Goal: Task Accomplishment & Management: Use online tool/utility

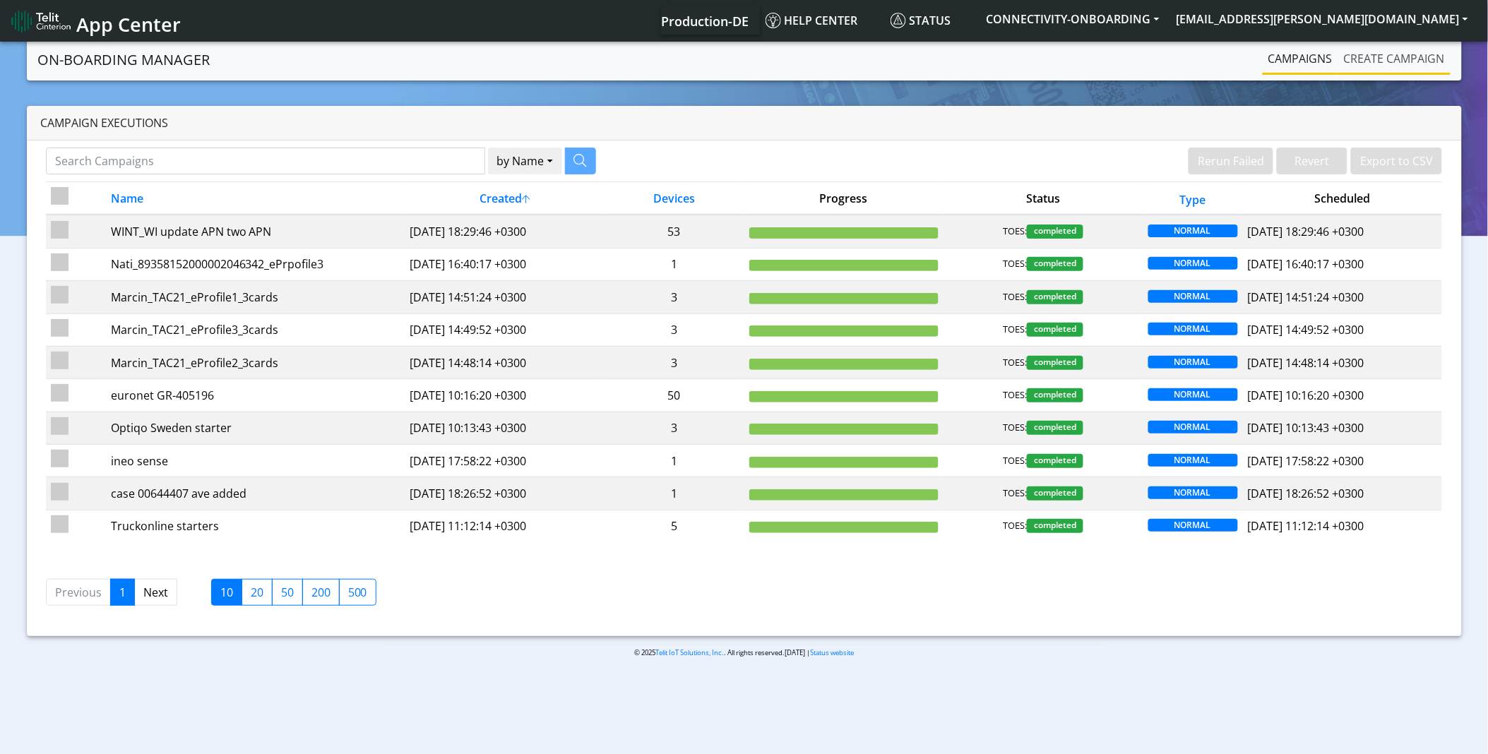
click at [1397, 52] on link "Create campaign" at bounding box center [1394, 58] width 112 height 28
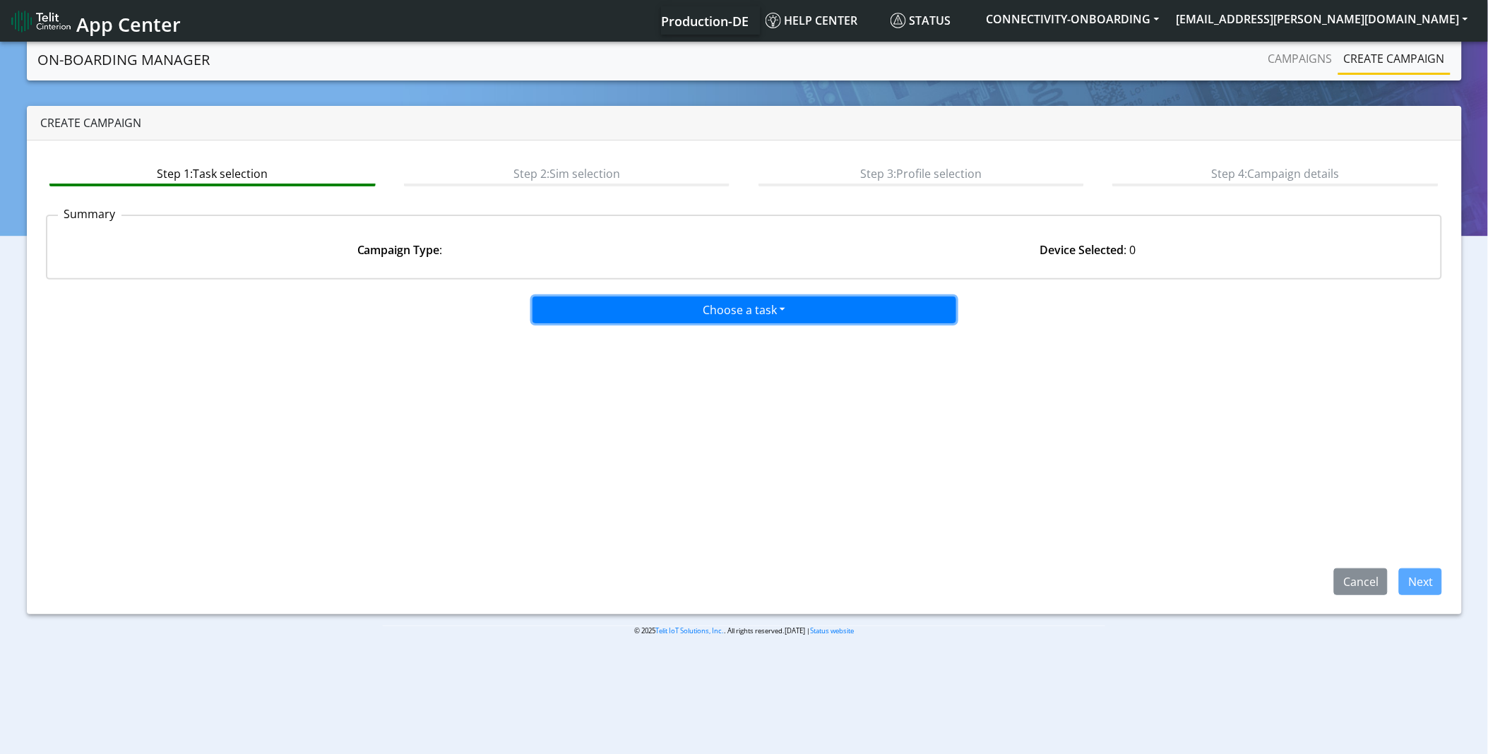
click at [651, 304] on button "Choose a task" at bounding box center [744, 310] width 424 height 27
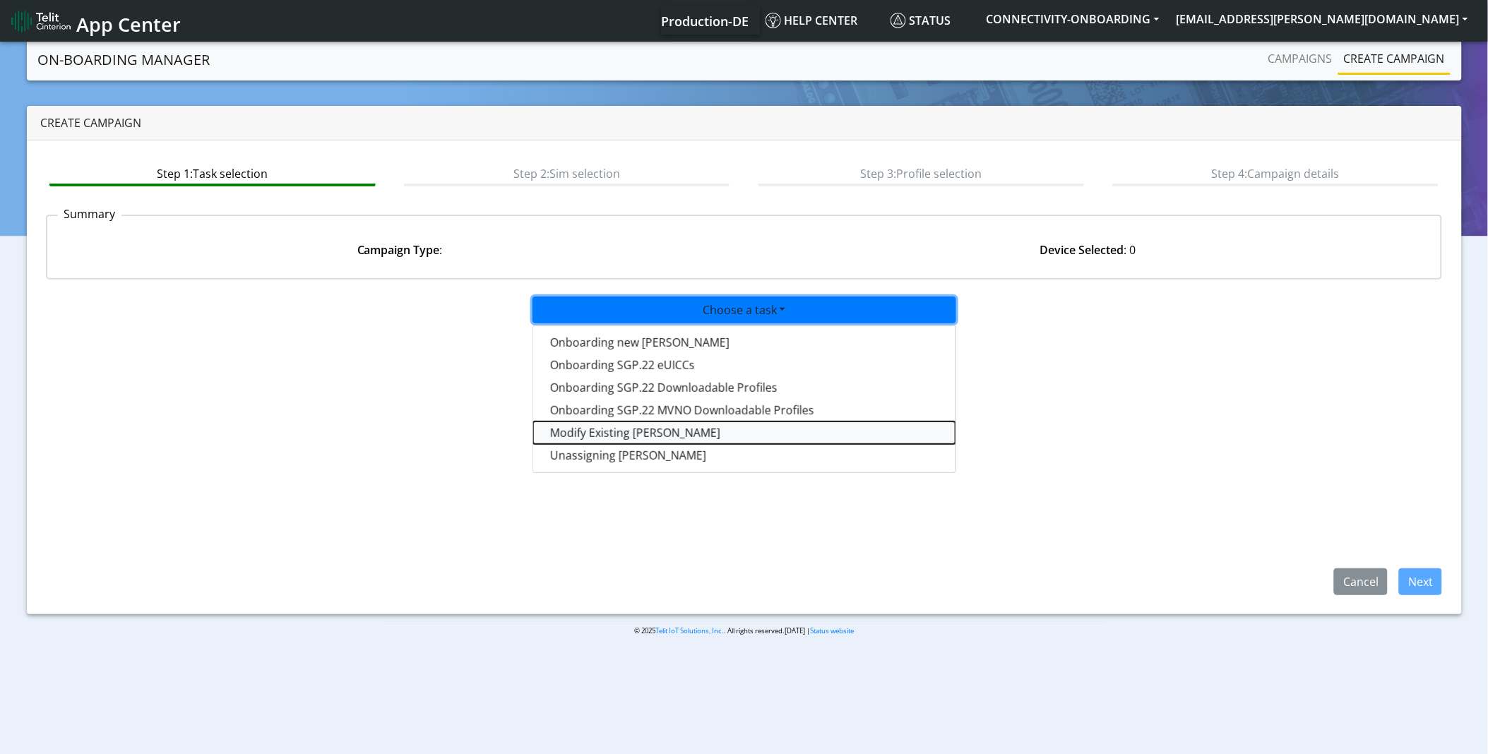
click at [631, 431] on taskiotp-dropdown "Modify Existing SIMs" at bounding box center [744, 433] width 422 height 23
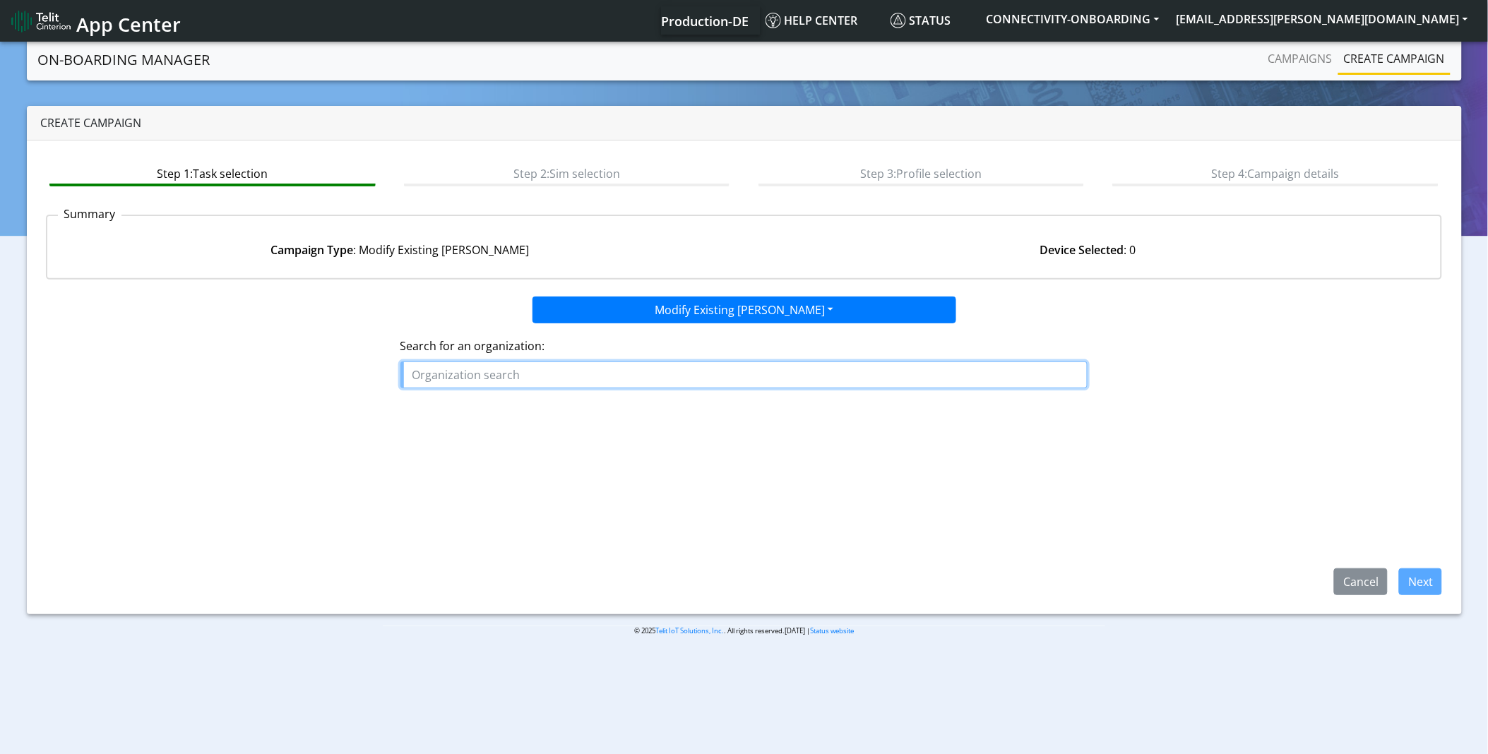
click at [621, 377] on input "text" at bounding box center [744, 375] width 688 height 27
type input "א"
click at [528, 401] on ngb-highlight "THE_DAT A_ANALYSIS_HUB" at bounding box center [488, 408] width 140 height 16
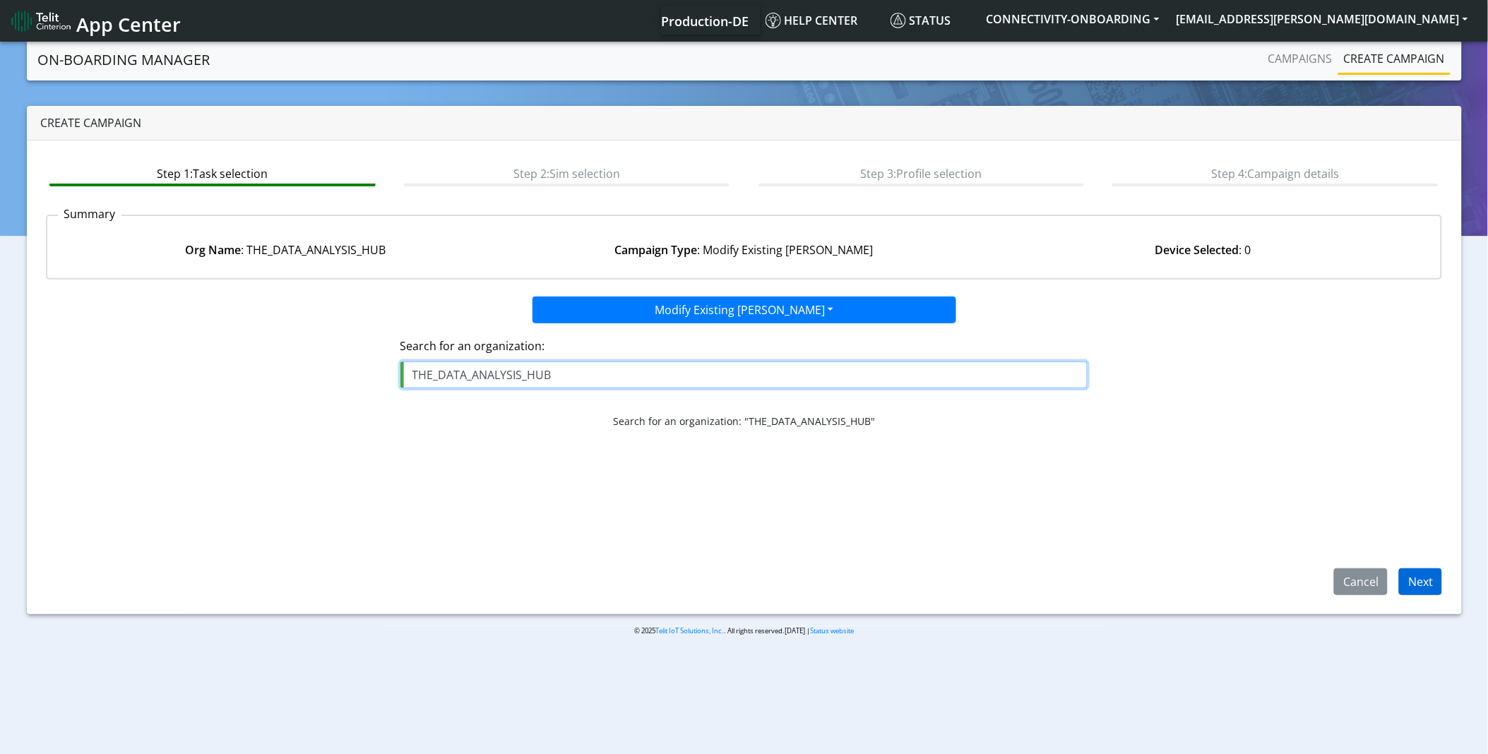
type input "THE_DATA_ANALYSIS_HUB"
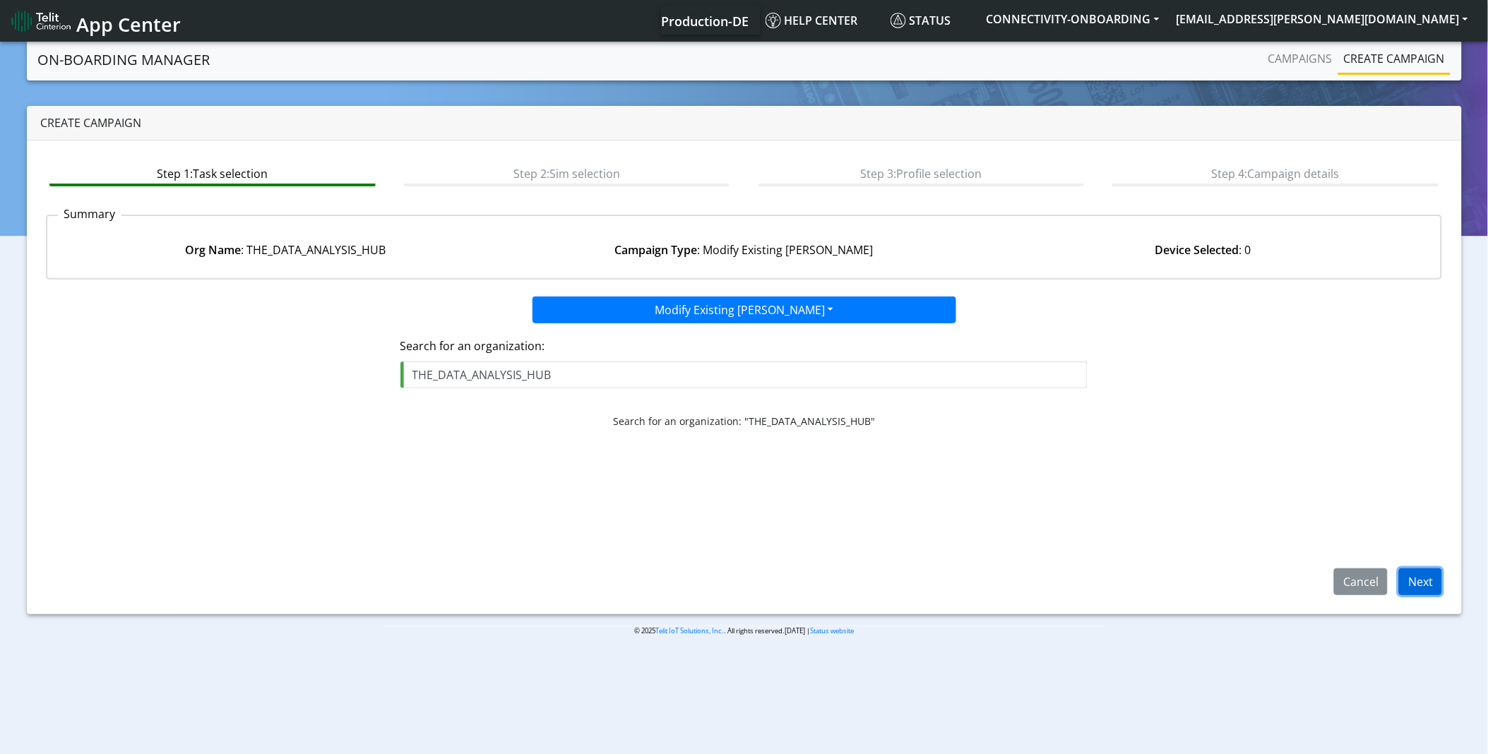
click at [1431, 580] on button "Next" at bounding box center [1420, 581] width 43 height 27
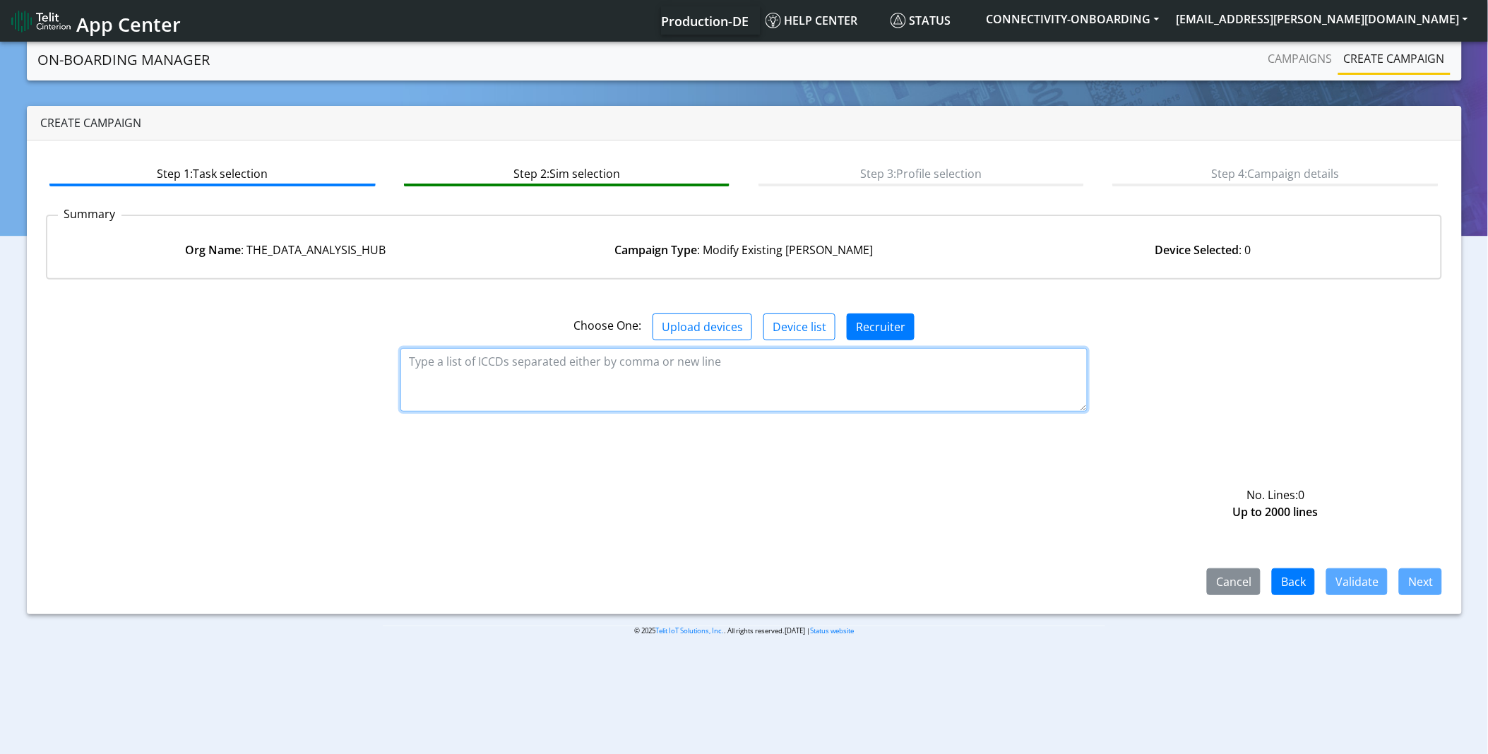
click at [617, 381] on textarea at bounding box center [744, 380] width 688 height 64
paste textarea "89358151000008349055 89358151000008349063 89358151000008349071 8935815100000834…"
type textarea "89358151000008349055 89358151000008349063 89358151000008349071 8935815100000834…"
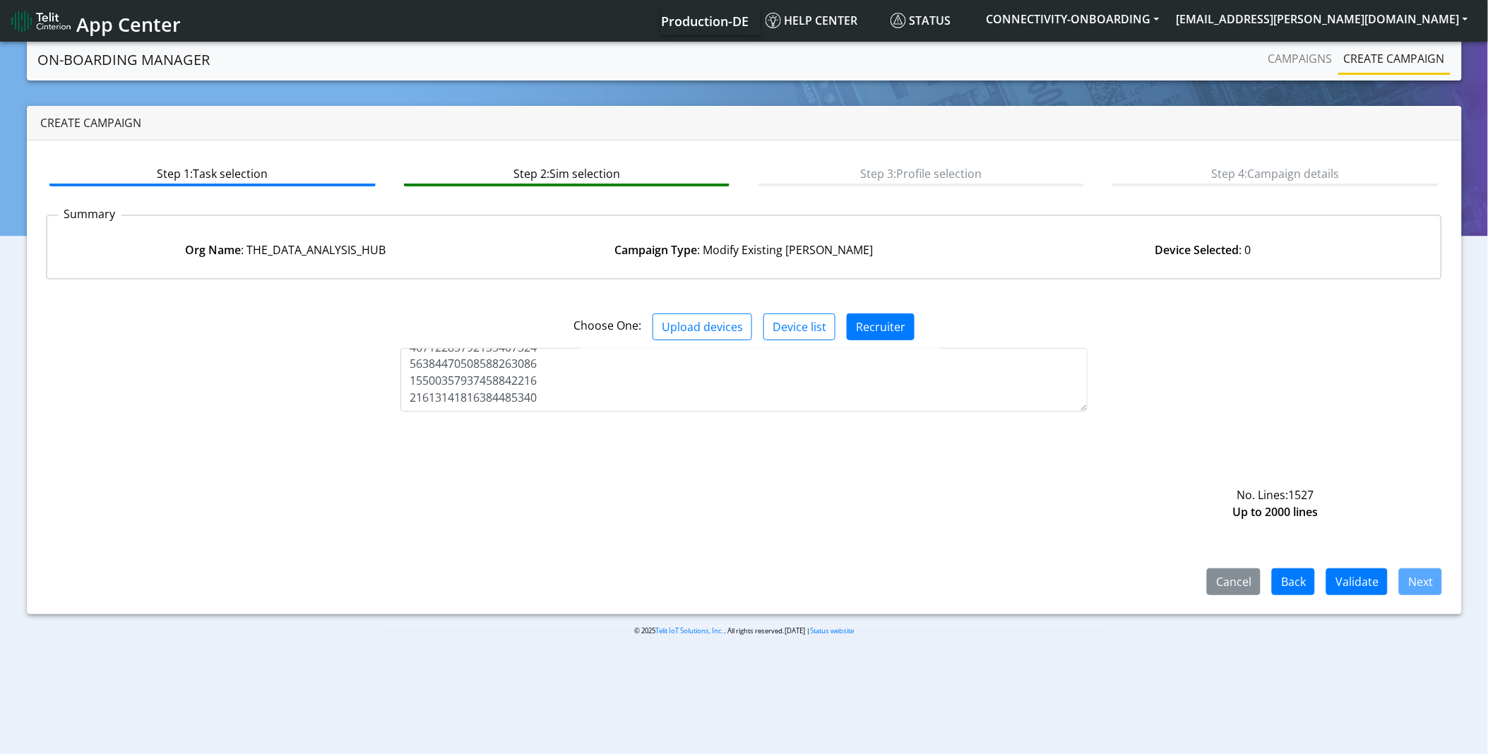
click at [667, 477] on div "Cancel Back Validate Next" at bounding box center [744, 513] width 1397 height 163
click at [1363, 585] on button "Validate" at bounding box center [1356, 581] width 61 height 27
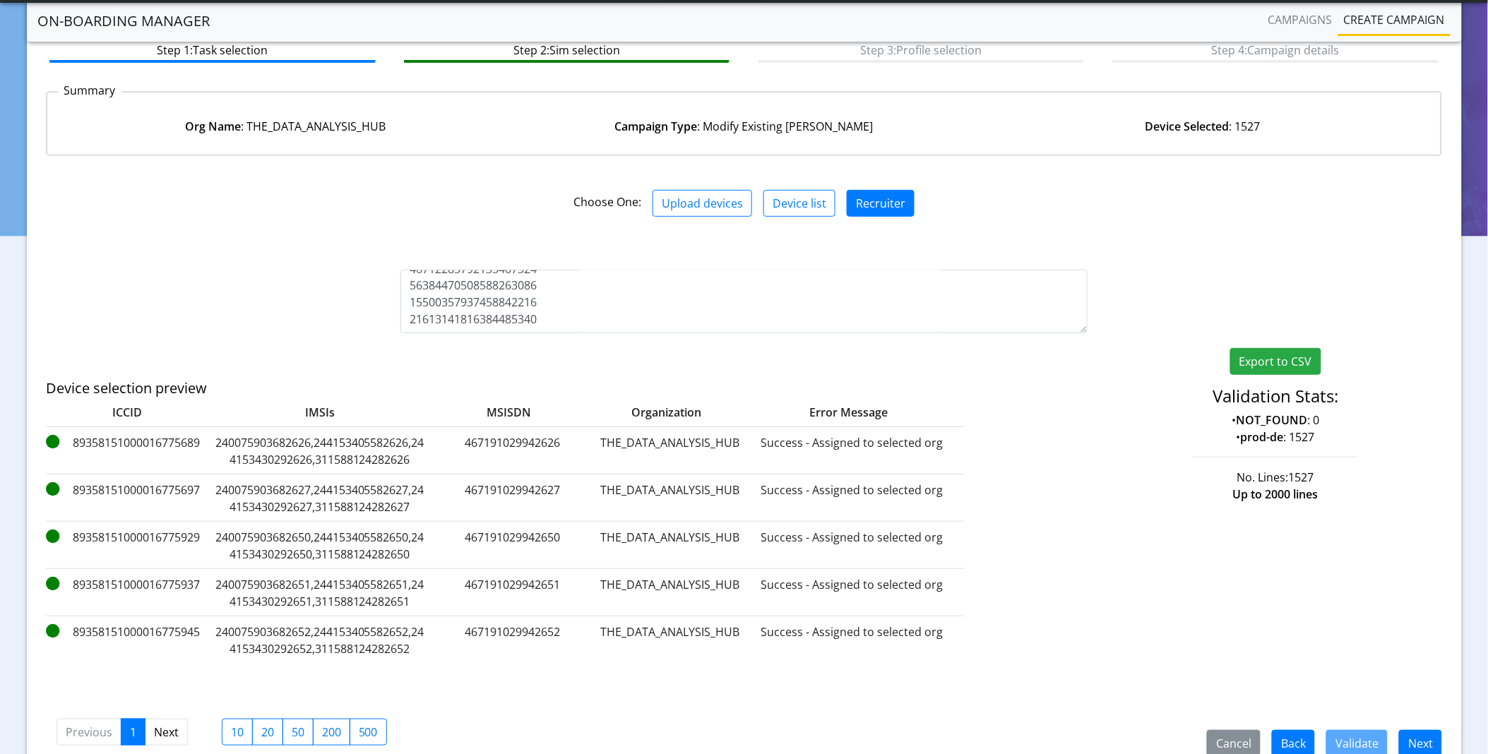
scroll to position [149, 0]
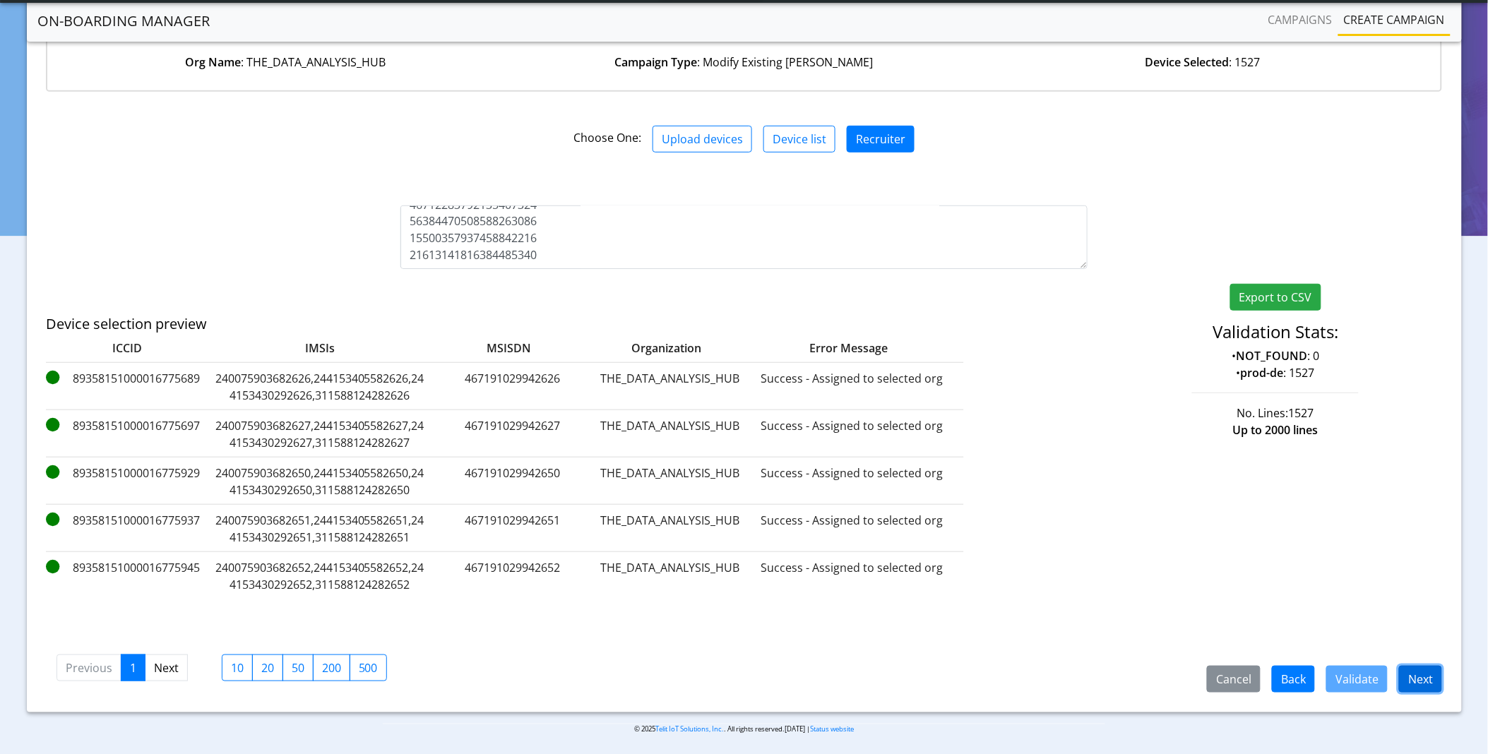
click at [1429, 678] on button "Next" at bounding box center [1420, 679] width 43 height 27
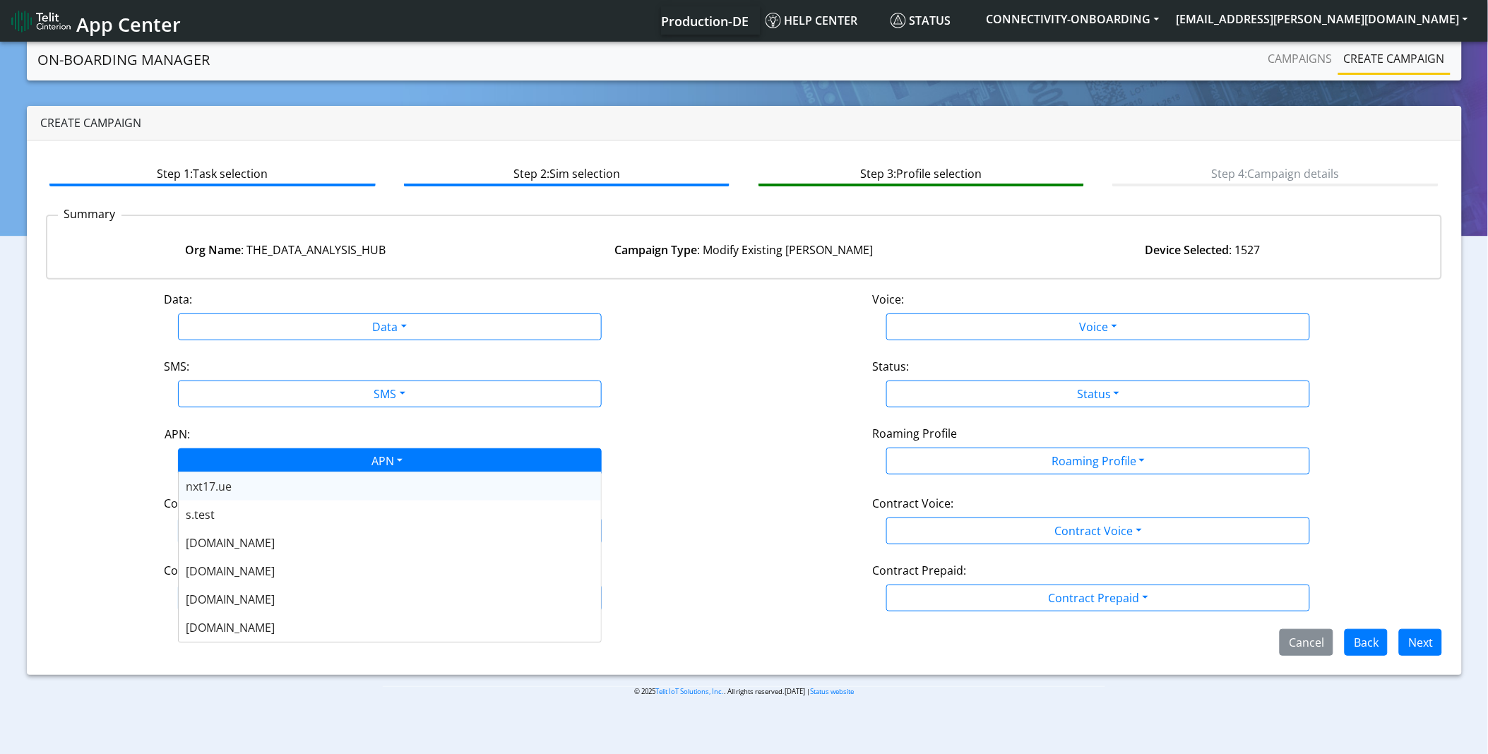
click at [297, 459] on div "APN" at bounding box center [386, 463] width 448 height 28
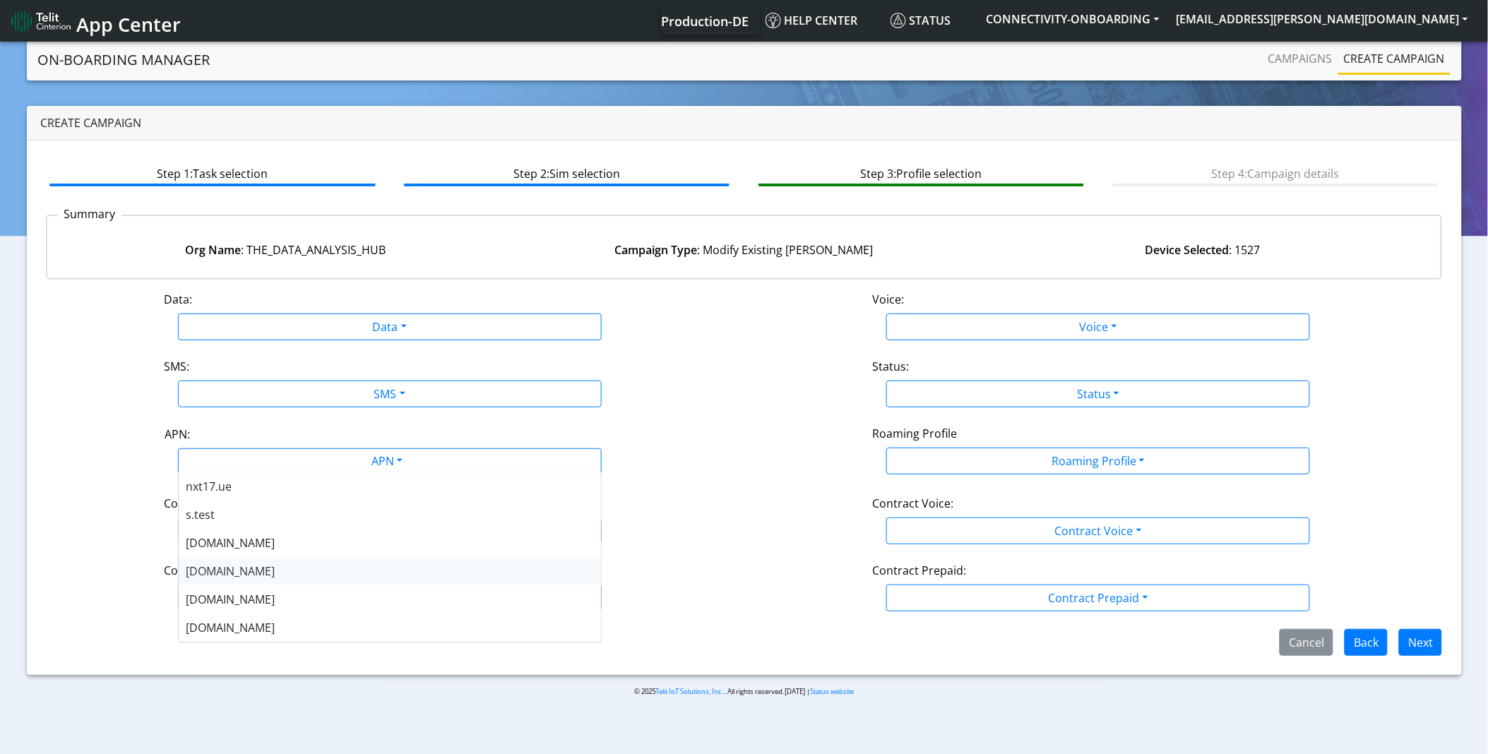
click at [246, 568] on div "nxt20.net" at bounding box center [390, 571] width 422 height 28
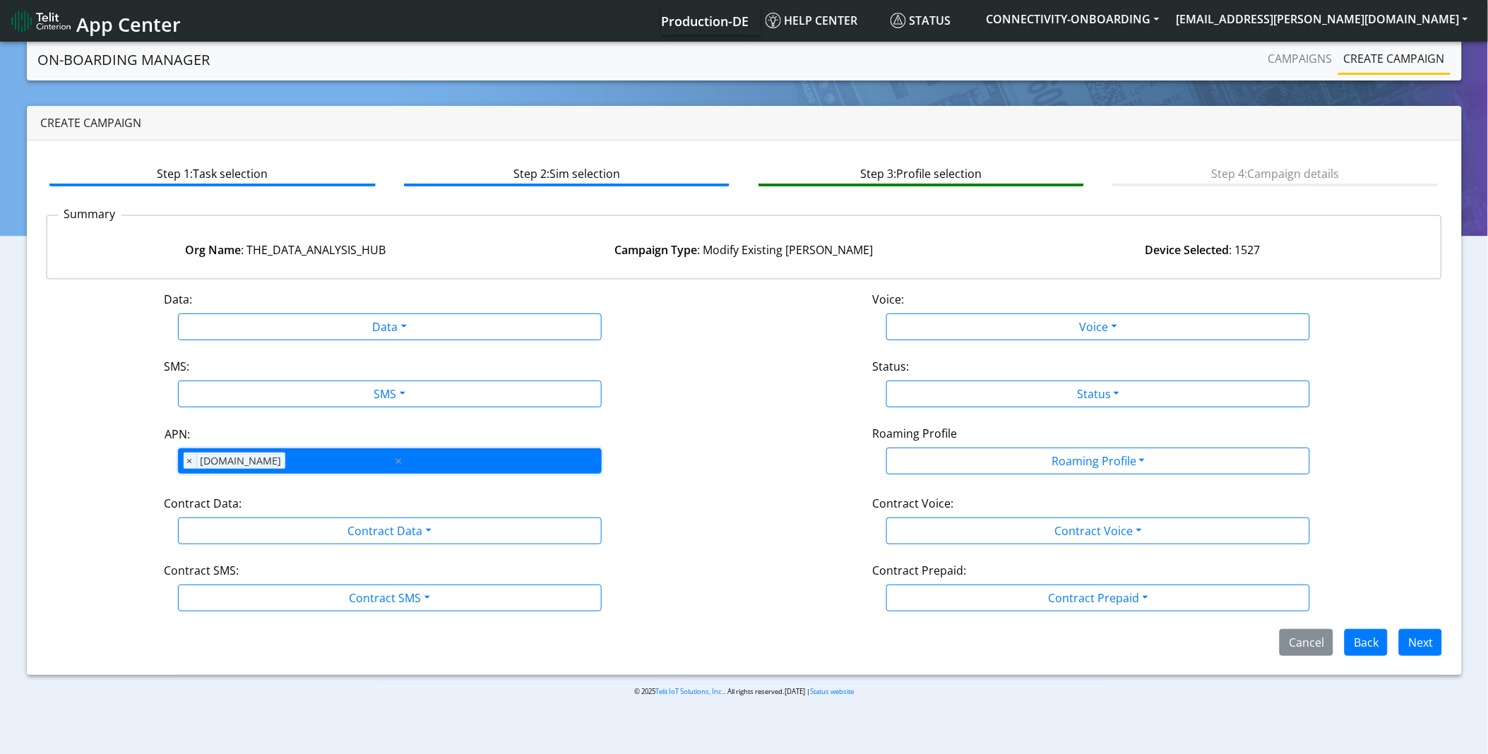
click at [309, 463] on div "APN × nxt20.net" at bounding box center [286, 461] width 214 height 24
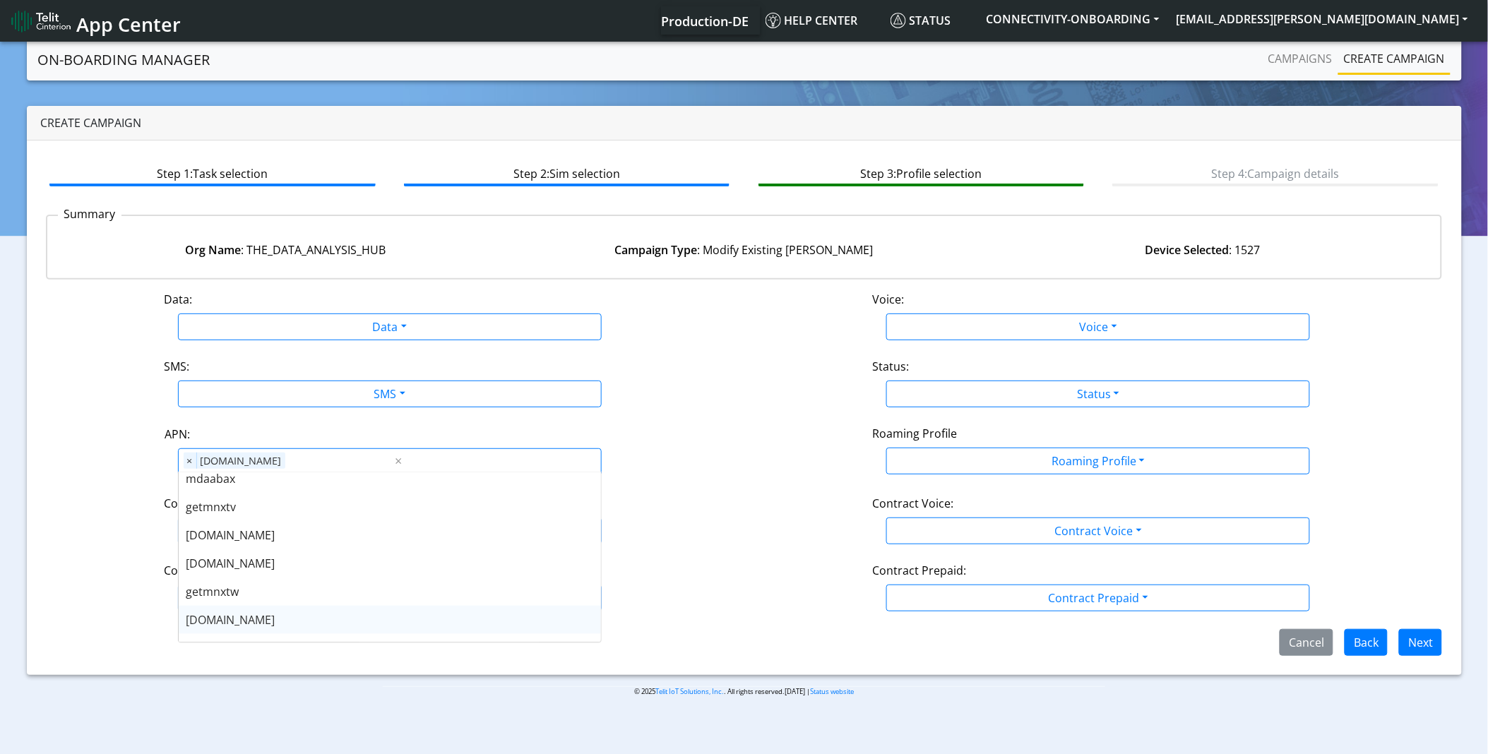
scroll to position [314, 0]
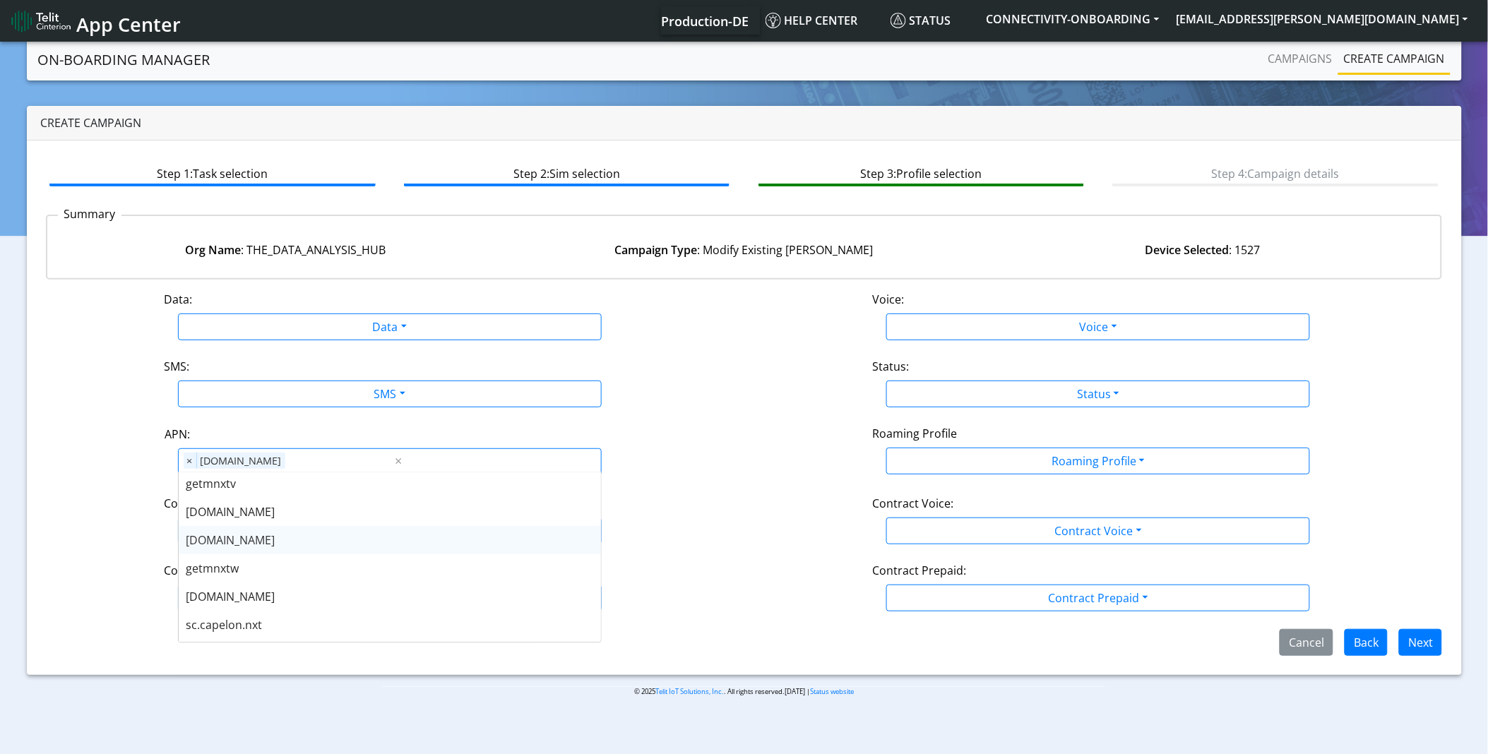
click at [255, 545] on div "nxtesim1.net" at bounding box center [390, 540] width 422 height 28
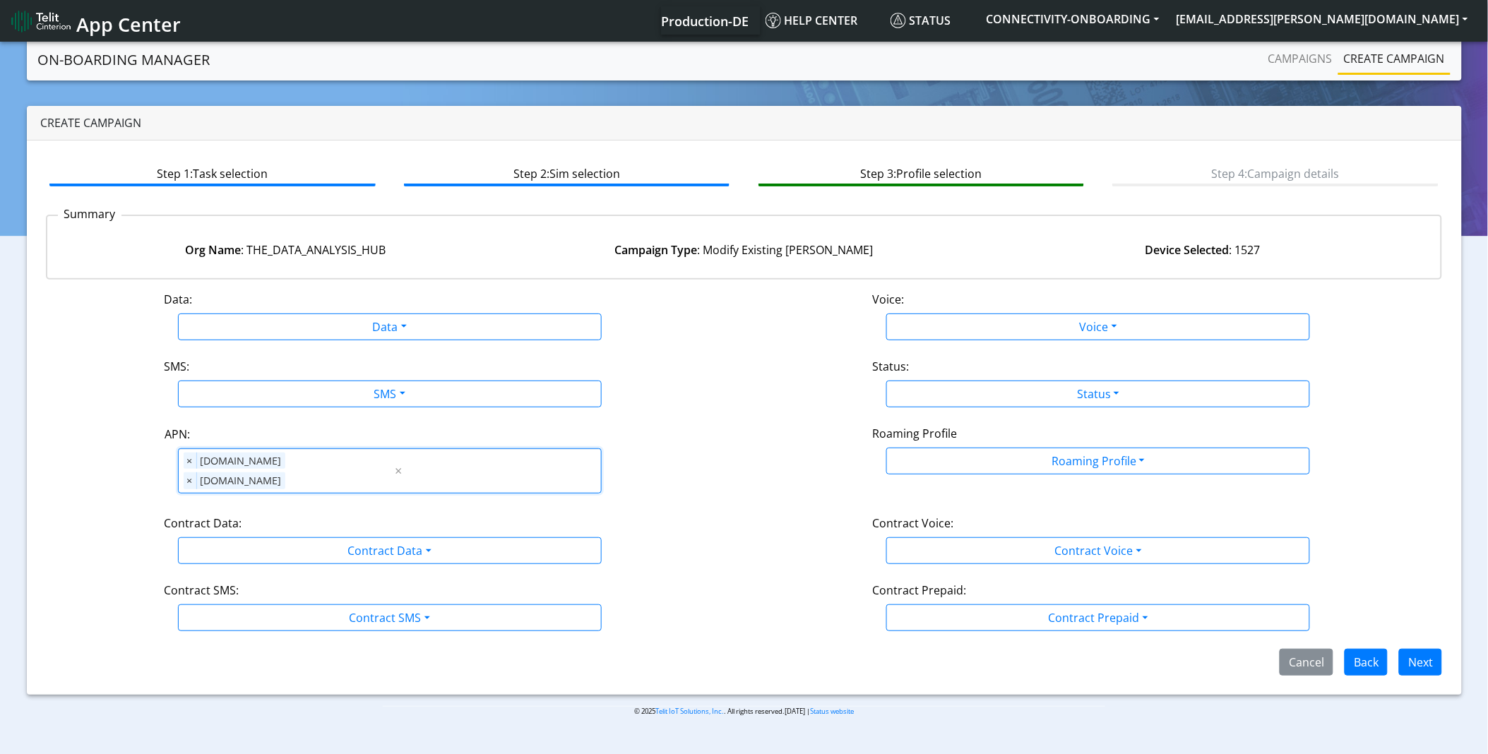
click at [732, 532] on div "Contract Data: Contract Data Disabled Enabled" at bounding box center [389, 539] width 709 height 49
click at [1428, 649] on button "Next" at bounding box center [1420, 662] width 43 height 27
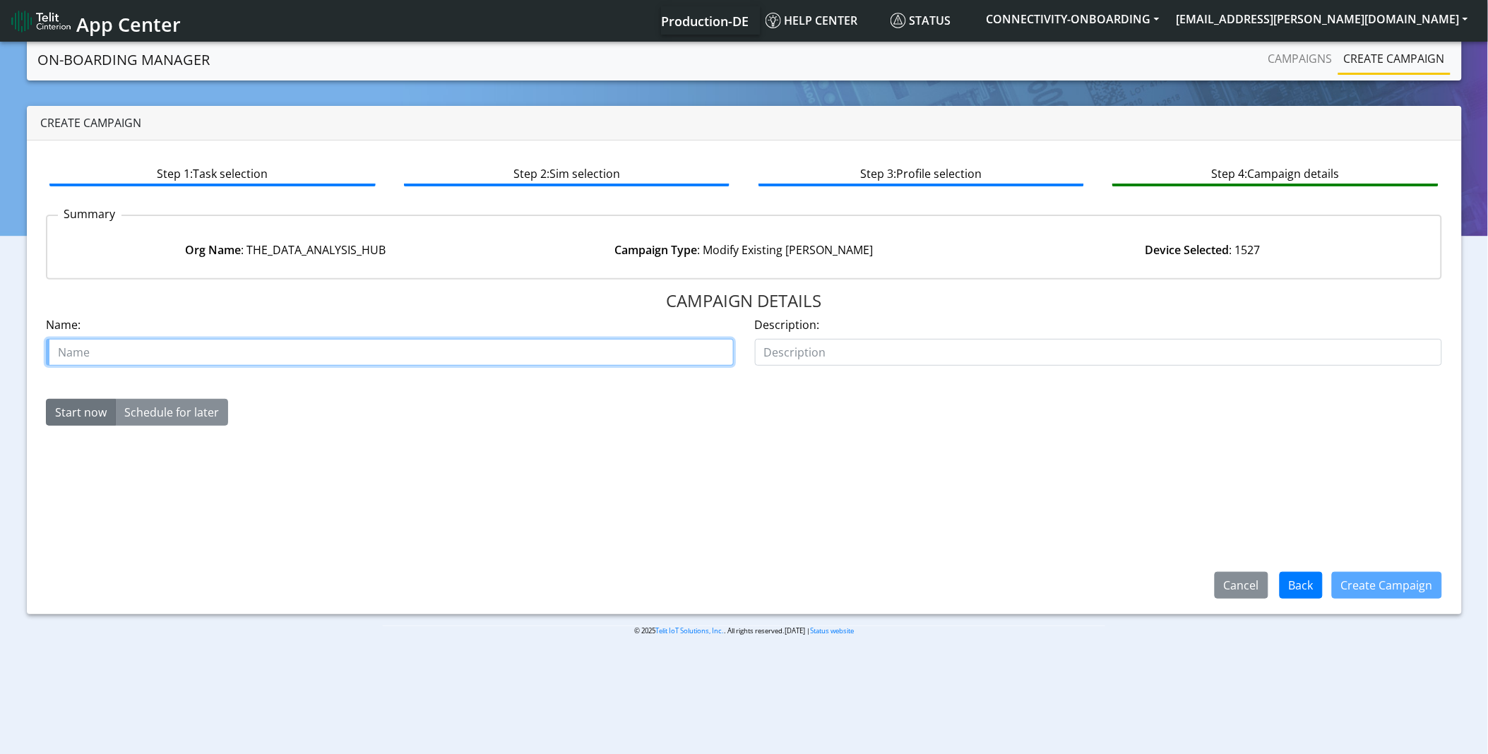
click at [527, 354] on input "text" at bounding box center [390, 352] width 688 height 27
type input "The Data Hub - APN Update"
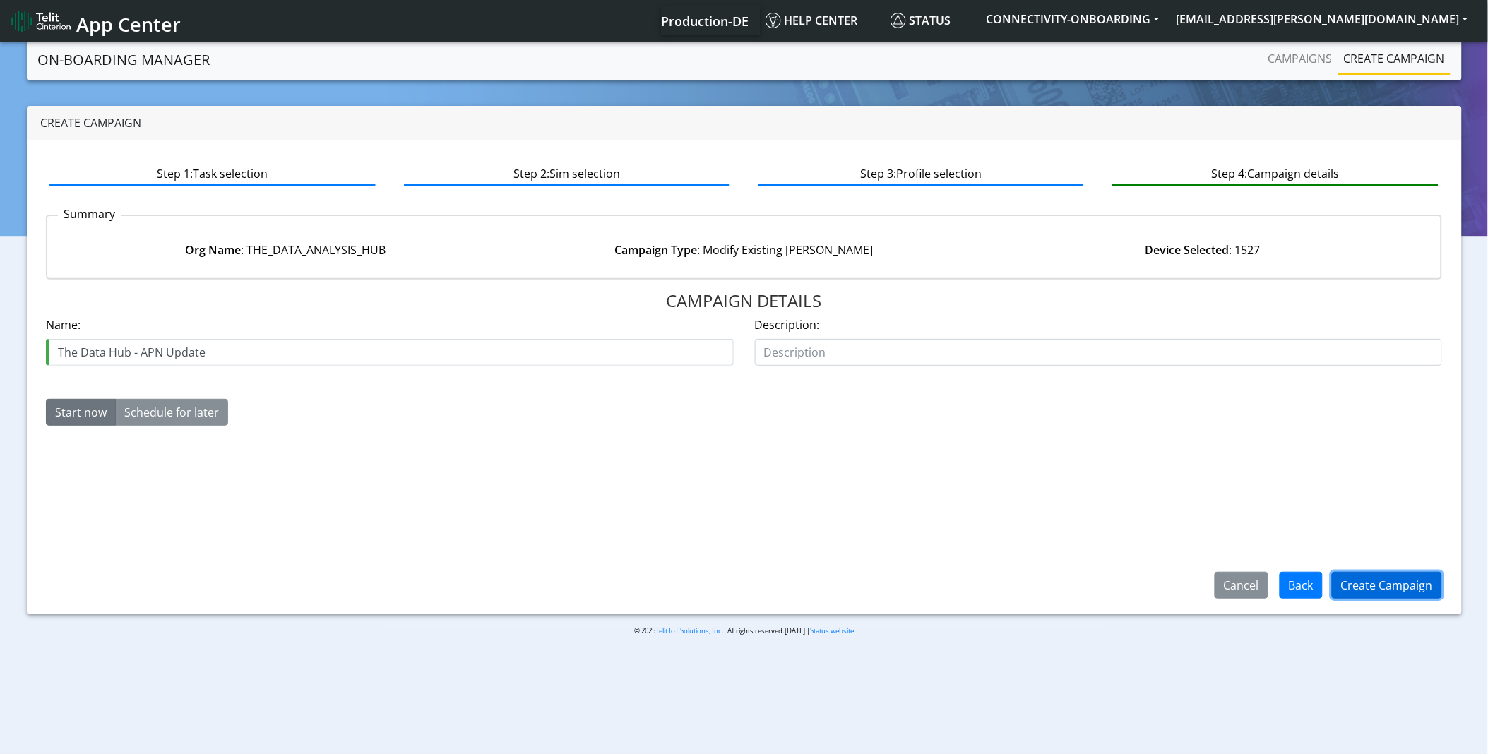
click at [1365, 579] on button "Create Campaign" at bounding box center [1387, 585] width 110 height 27
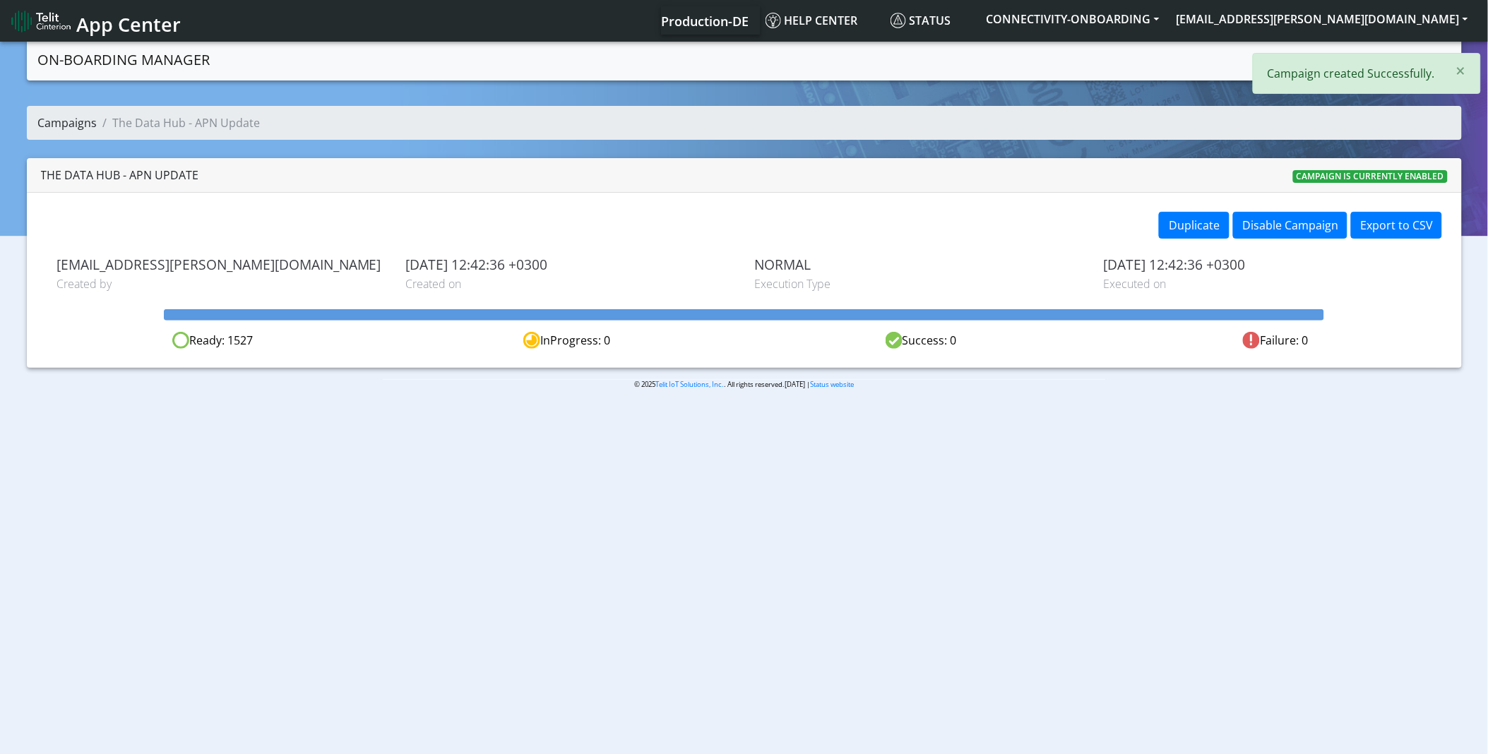
click at [66, 126] on link "Campaigns" at bounding box center [67, 123] width 59 height 16
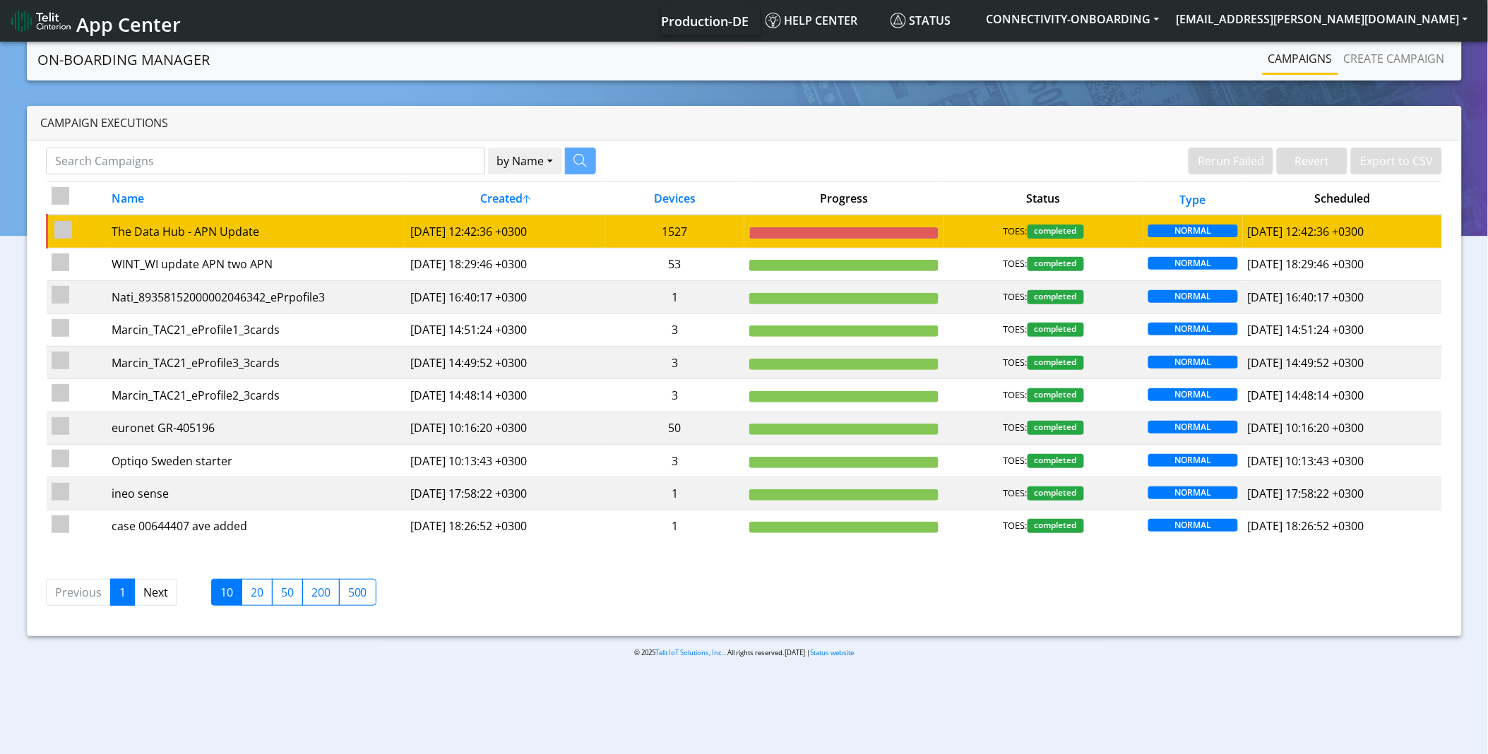
click at [560, 224] on td "[DATE] 12:42:36 +0300" at bounding box center [504, 231] width 199 height 33
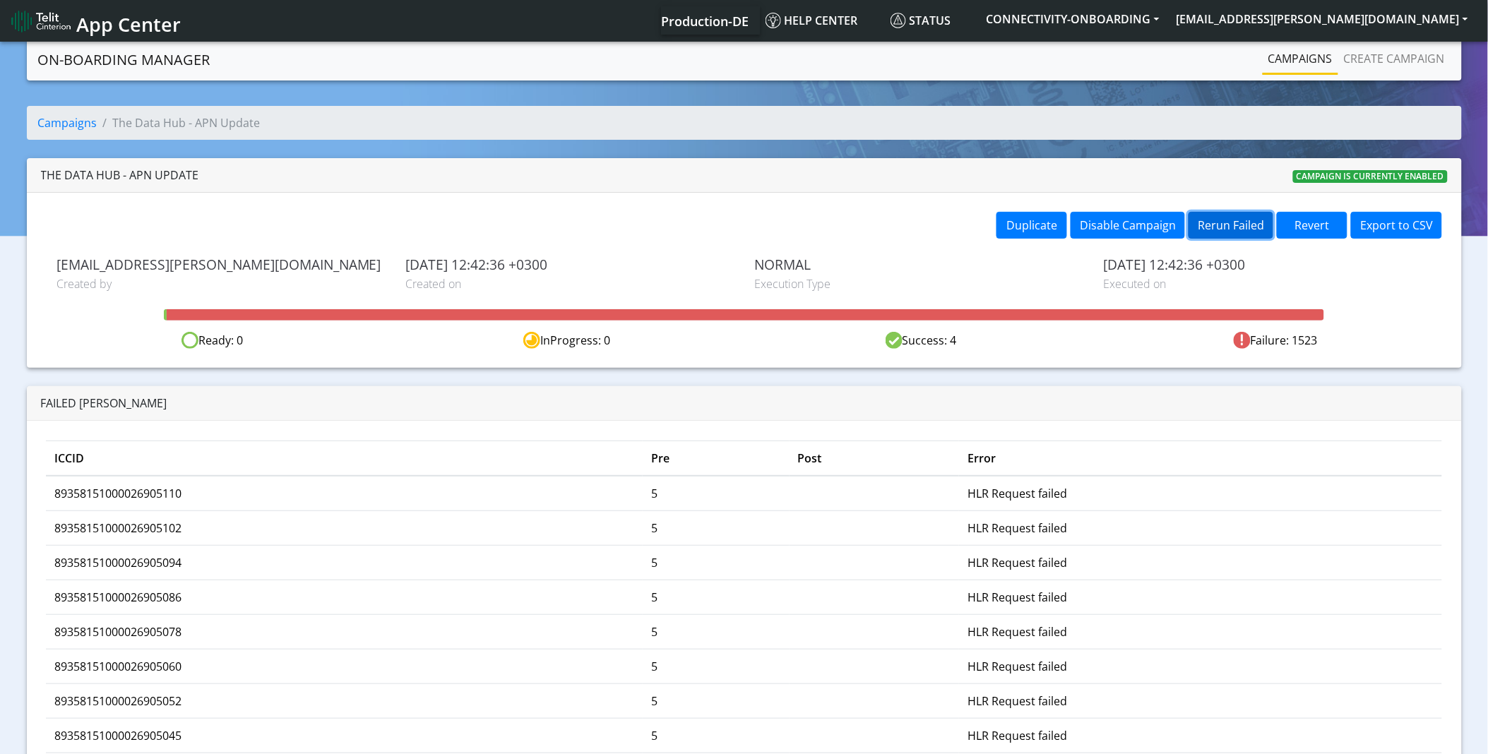
click at [1232, 230] on button "Rerun Failed" at bounding box center [1230, 225] width 85 height 27
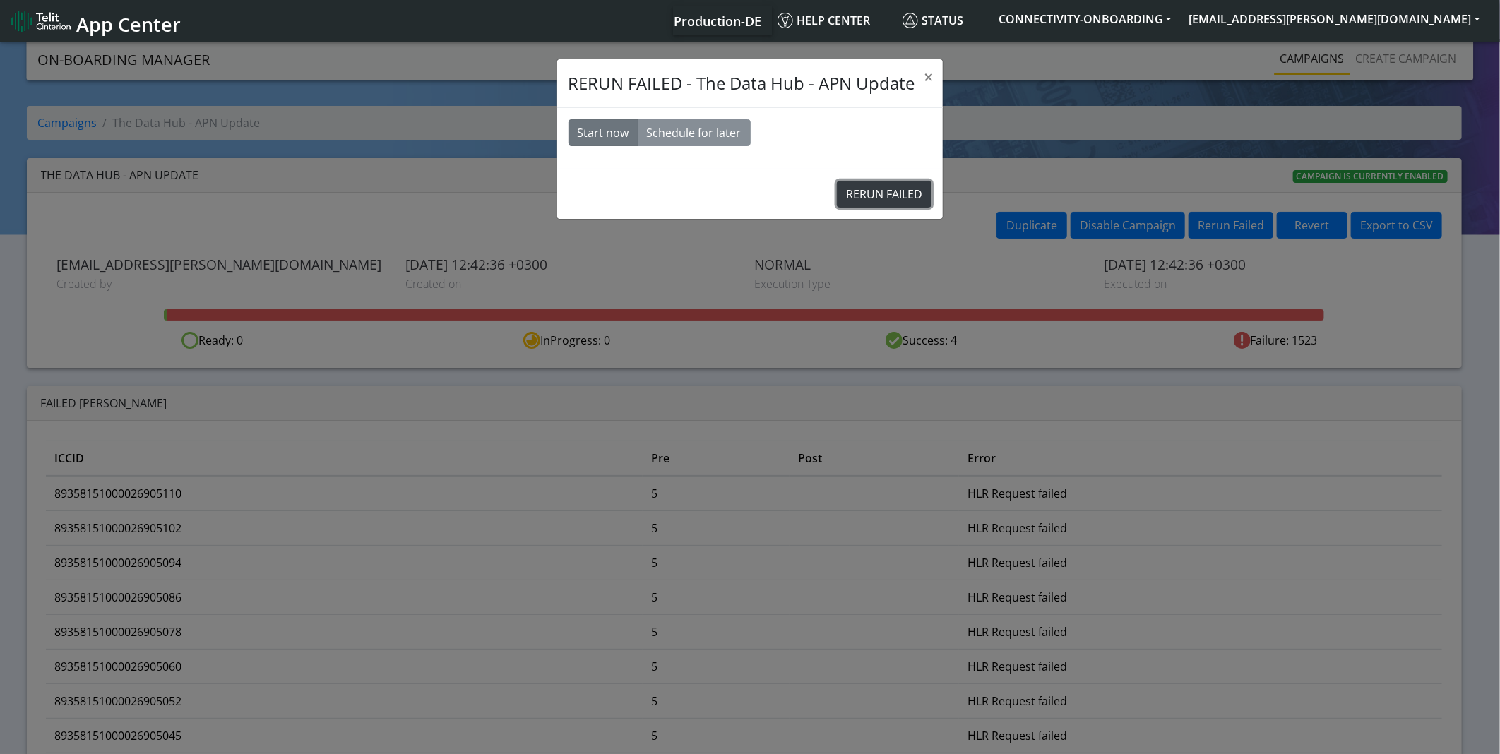
click at [869, 196] on button "RERUN FAILED" at bounding box center [884, 194] width 95 height 27
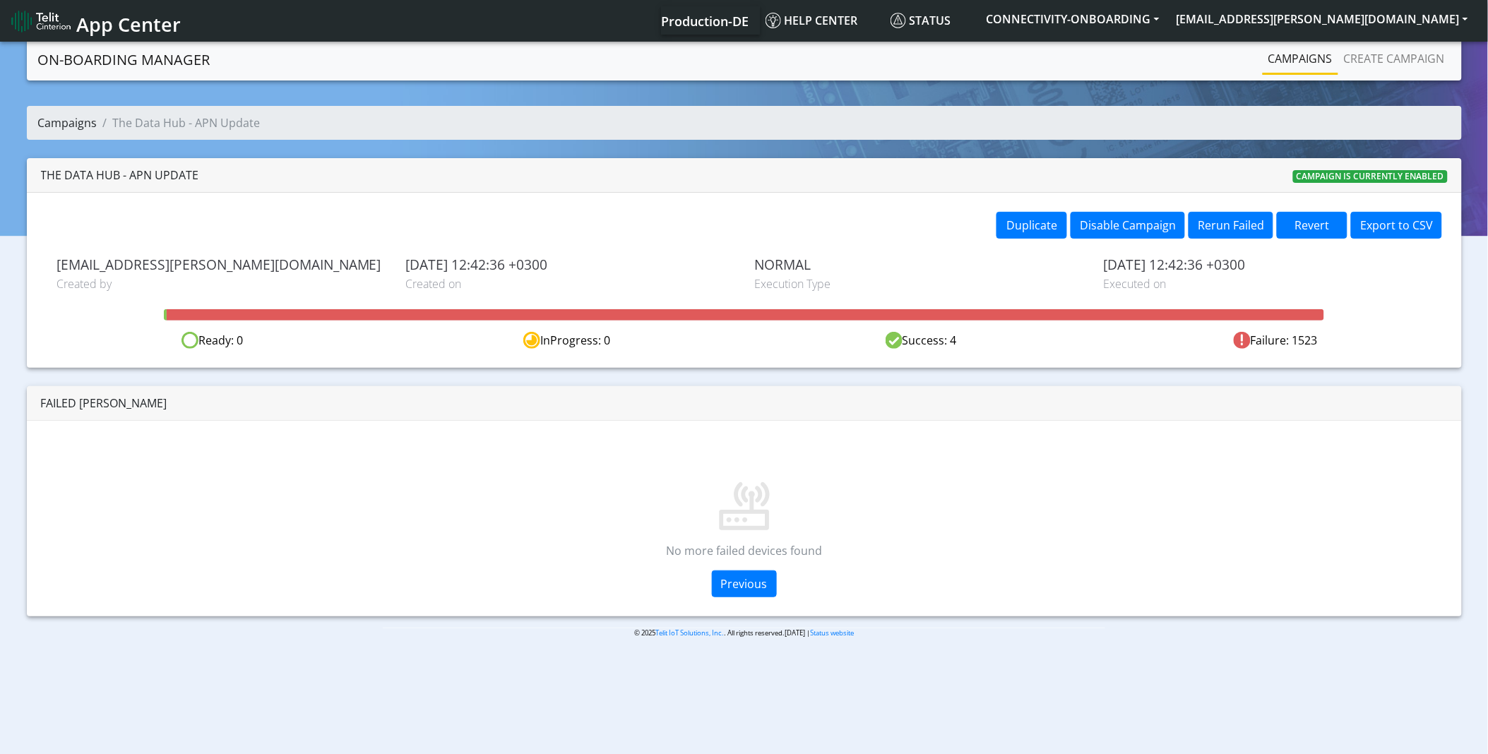
click at [65, 120] on link "Campaigns" at bounding box center [67, 123] width 59 height 16
